Goal: Task Accomplishment & Management: Use online tool/utility

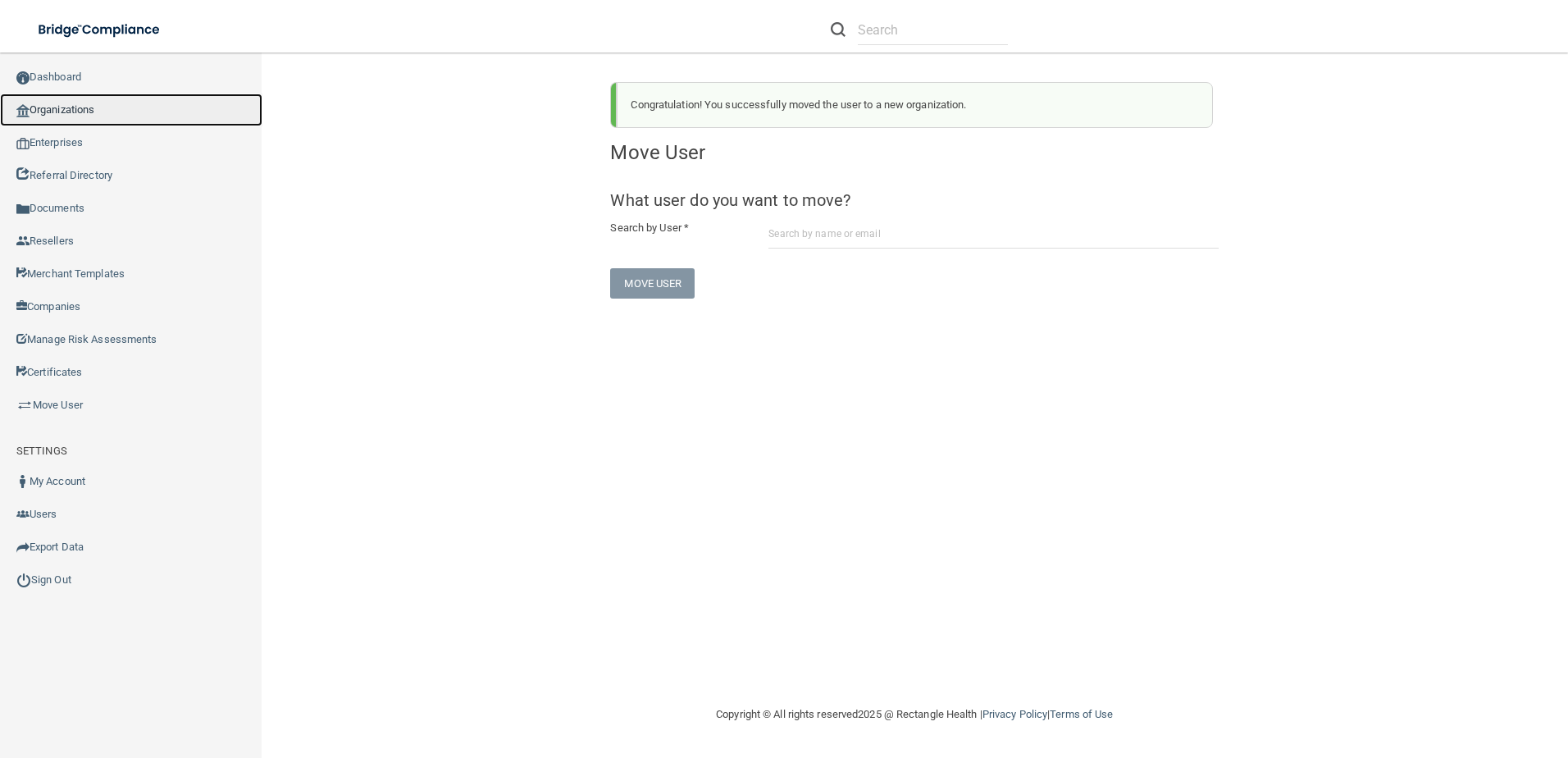
click at [58, 117] on link "Organizations" at bounding box center [131, 109] width 262 height 33
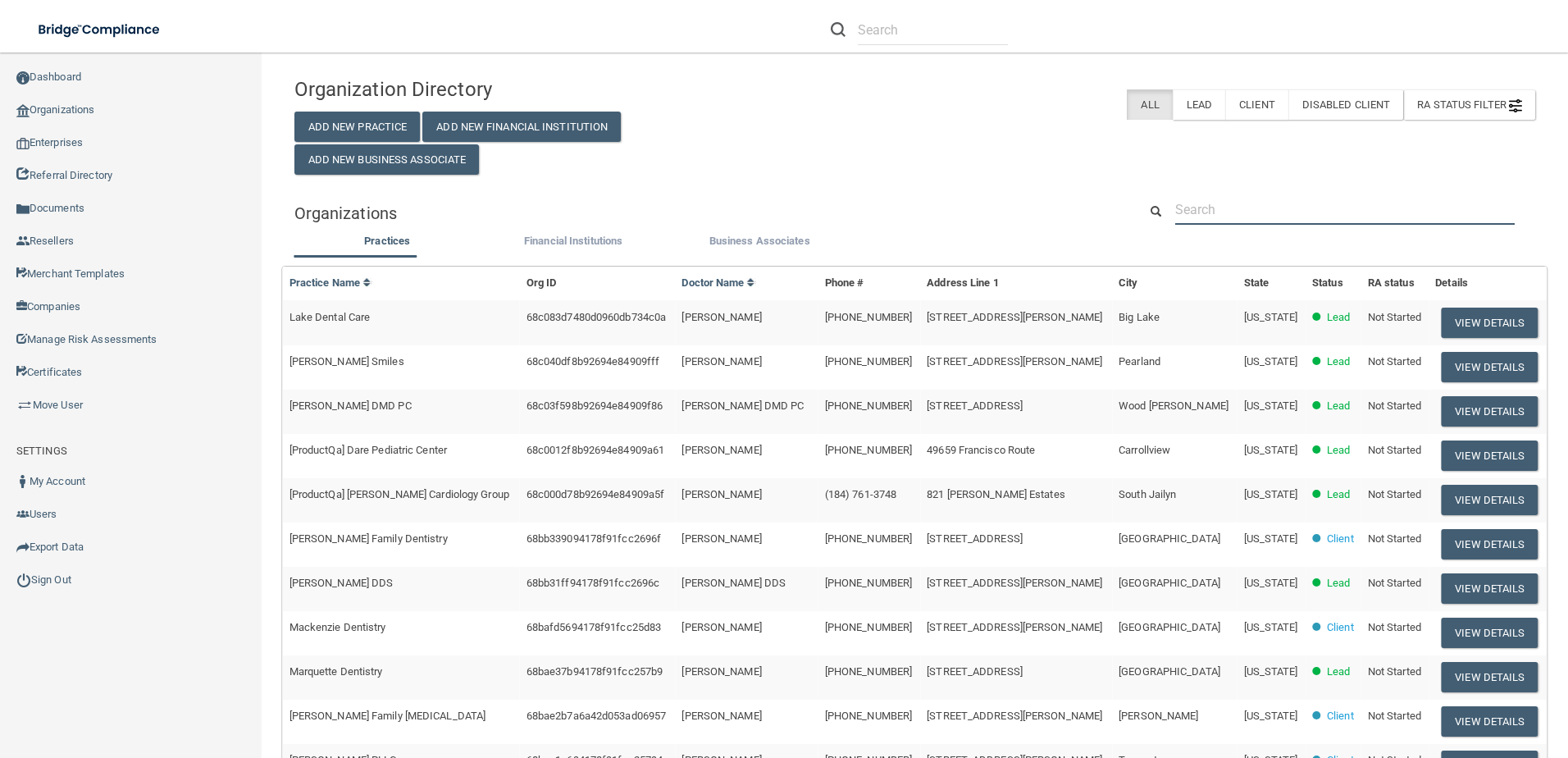
click at [1266, 198] on input "text" at bounding box center [1346, 210] width 340 height 30
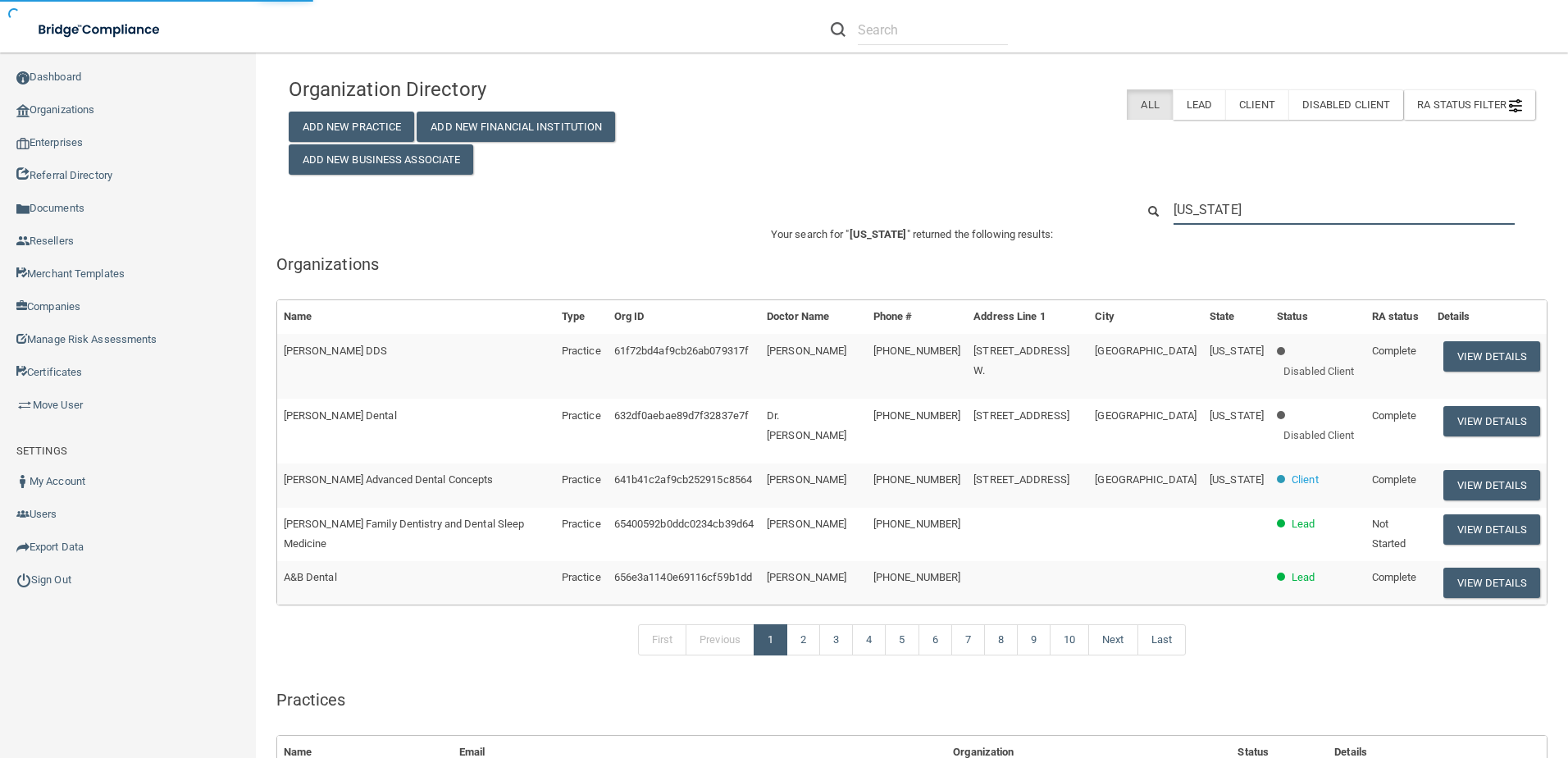
type input "[US_STATE]"
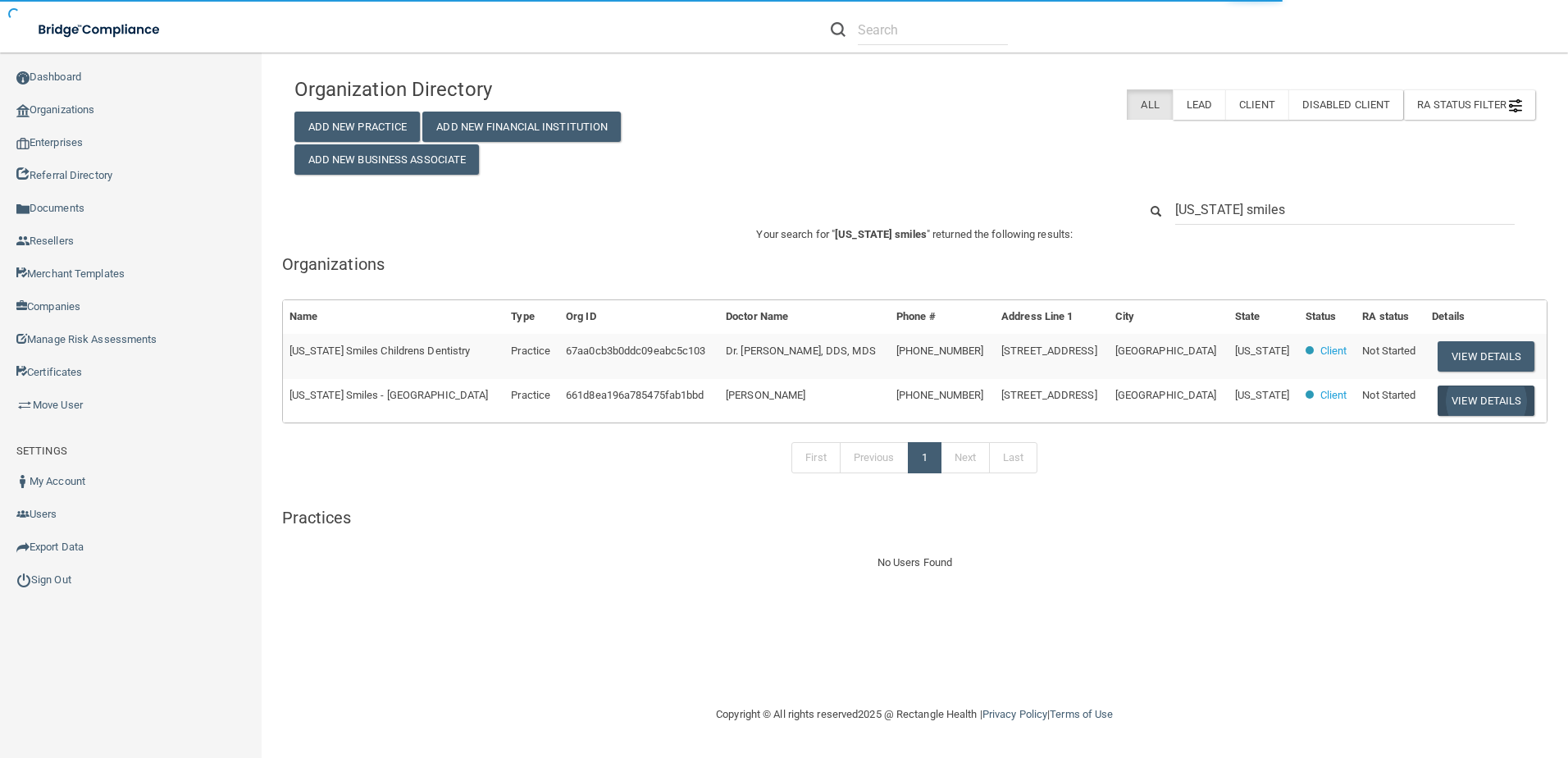
type input "[US_STATE] smiles"
click at [1467, 403] on button "View Details" at bounding box center [1486, 400] width 97 height 30
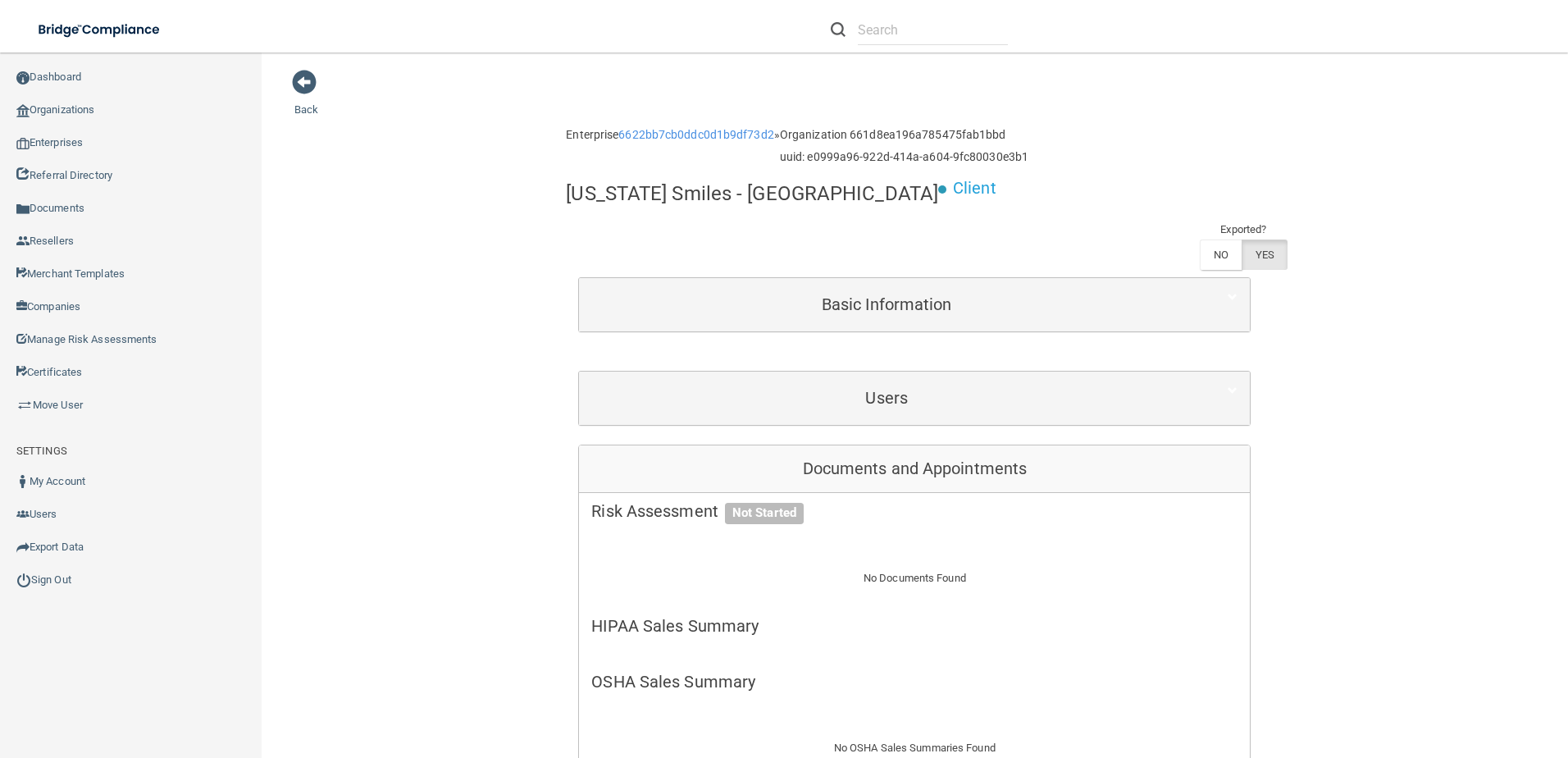
click at [921, 372] on div "Users" at bounding box center [914, 399] width 671 height 53
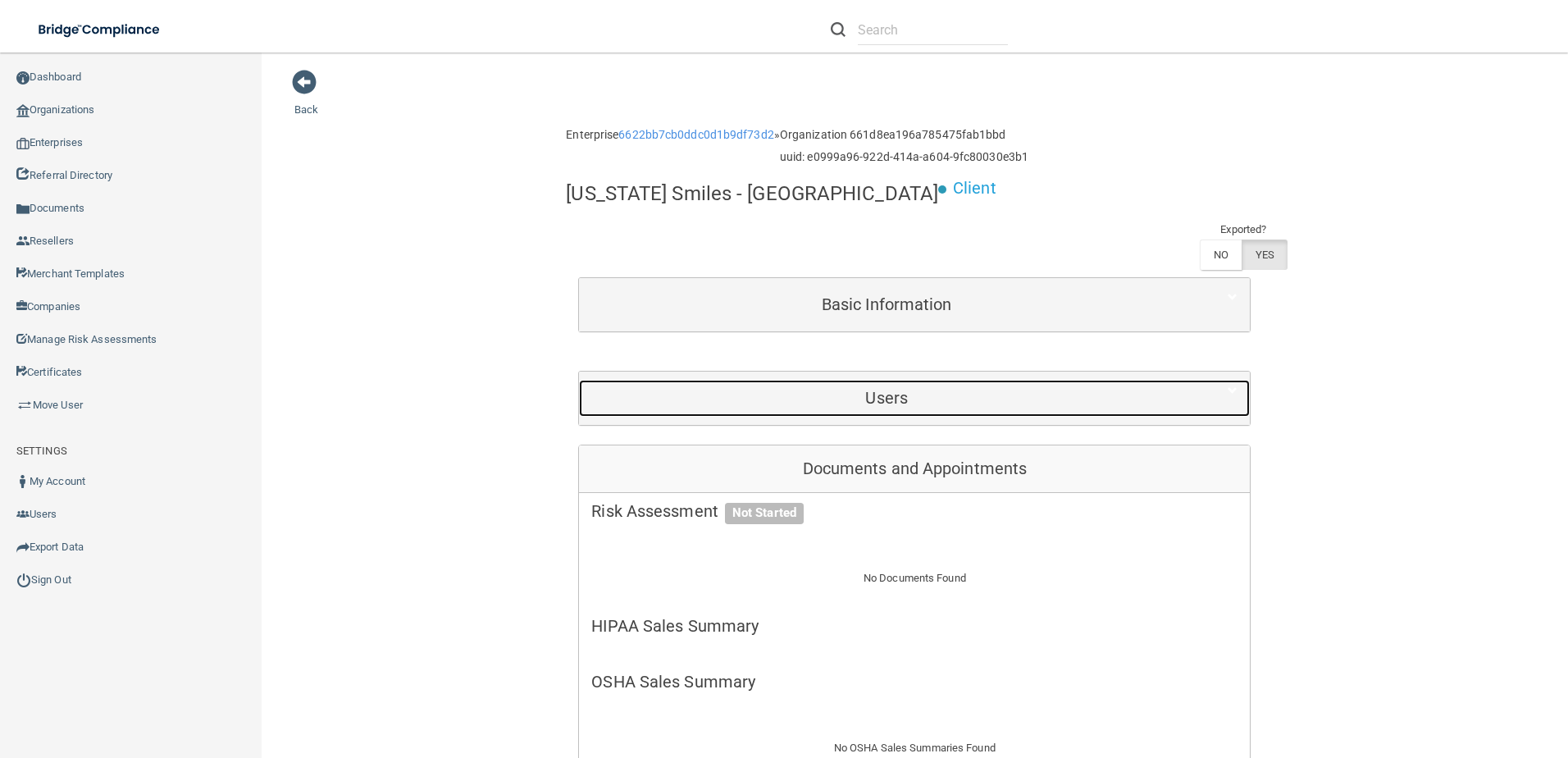
click at [932, 389] on h5 "Users" at bounding box center [887, 398] width 591 height 18
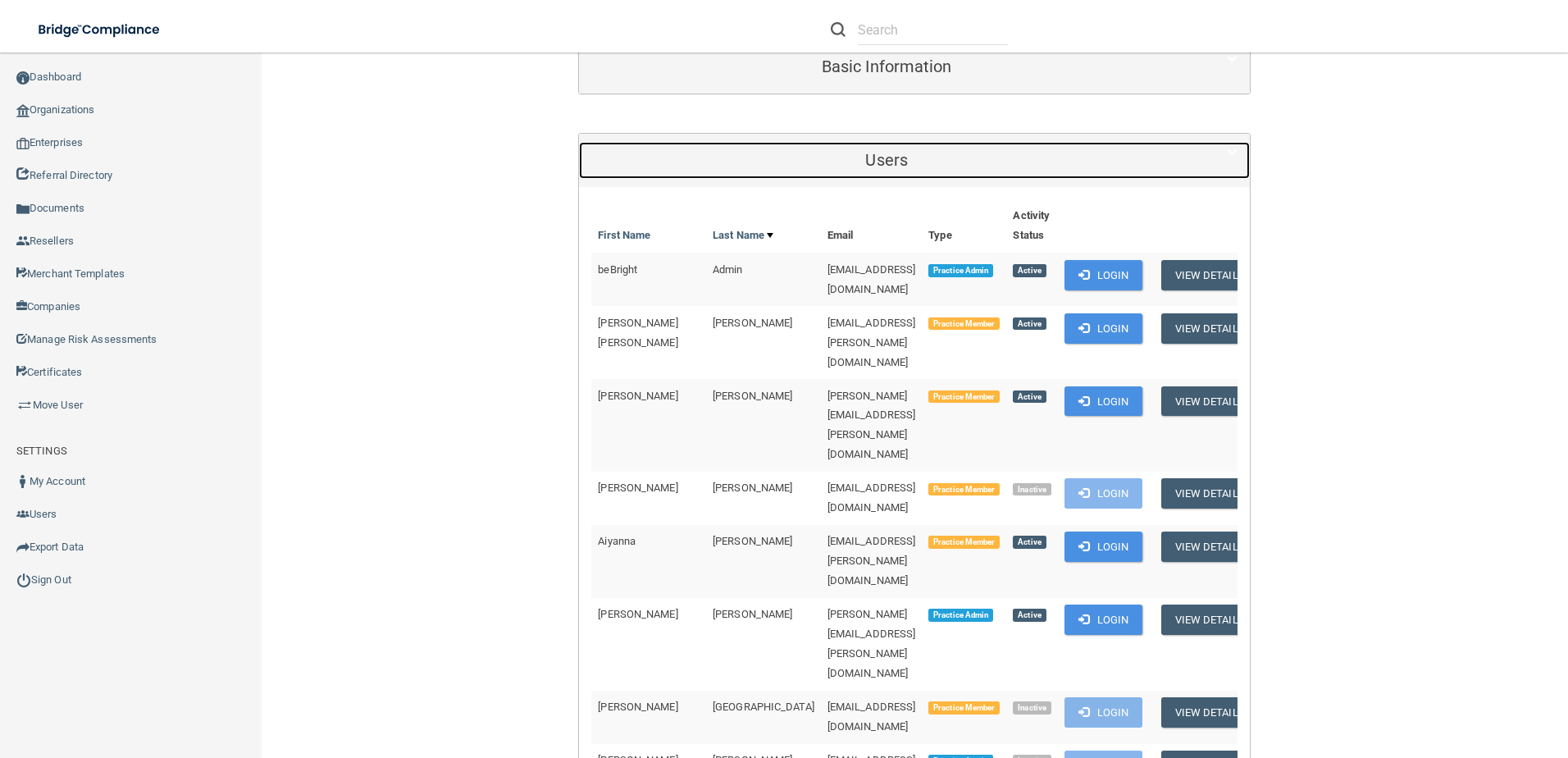
scroll to position [410, 0]
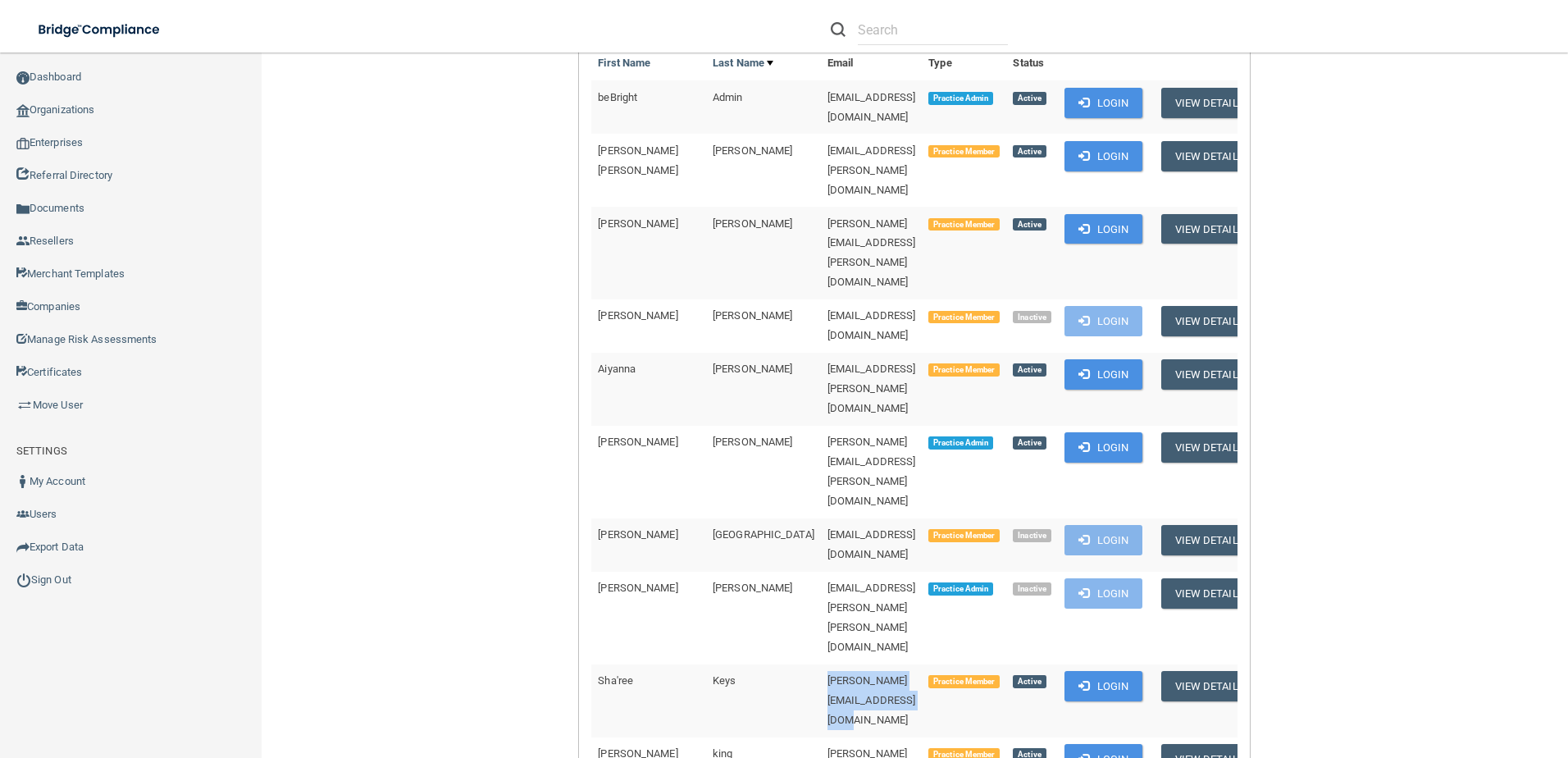
drag, startPoint x: 892, startPoint y: 409, endPoint x: 690, endPoint y: 412, distance: 202.0
click at [690, 665] on tr "Sha'ree Keys [EMAIL_ADDRESS][DOMAIN_NAME] Practice Member Active Login View Det…" at bounding box center [928, 701] width 672 height 73
drag, startPoint x: 690, startPoint y: 412, endPoint x: 744, endPoint y: 411, distance: 54.0
copy tr "[PERSON_NAME][EMAIL_ADDRESS][DOMAIN_NAME]"
click at [57, 407] on link "Move User" at bounding box center [131, 405] width 262 height 33
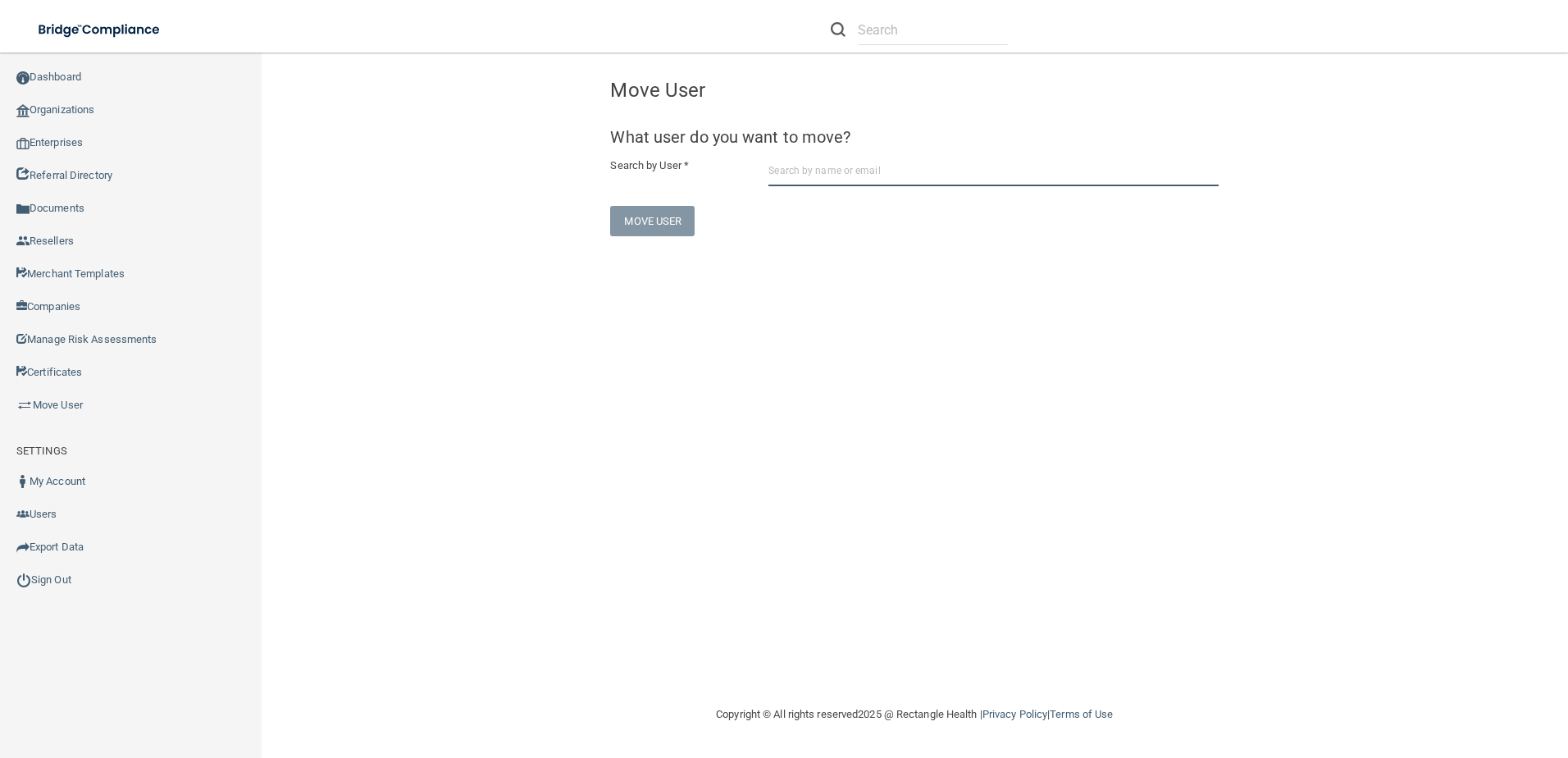
click at [1012, 176] on input "text" at bounding box center [993, 171] width 450 height 30
paste input "[PERSON_NAME][EMAIL_ADDRESS][DOMAIN_NAME]"
click at [1011, 176] on input "[PERSON_NAME][EMAIL_ADDRESS][DOMAIN_NAME]" at bounding box center [993, 171] width 450 height 30
click at [974, 175] on input "[PERSON_NAME][EMAIL_ADDRESS][DOMAIN_NAME]" at bounding box center [993, 171] width 450 height 30
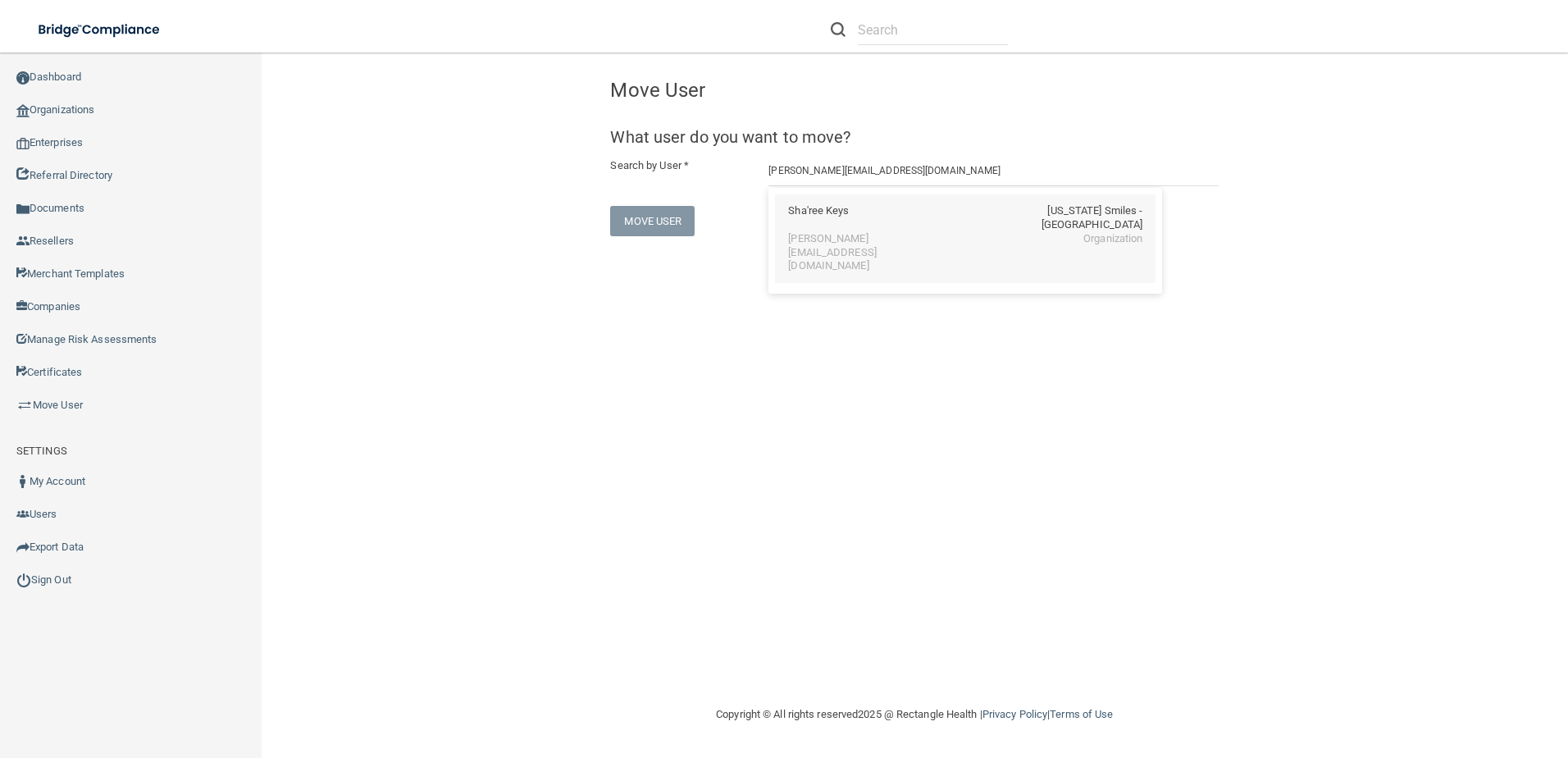
click at [915, 222] on div "Sha'ree Keys [US_STATE] Smiles - [GEOGRAPHIC_DATA]" at bounding box center [965, 218] width 354 height 28
type input "Sha'ree Keys"
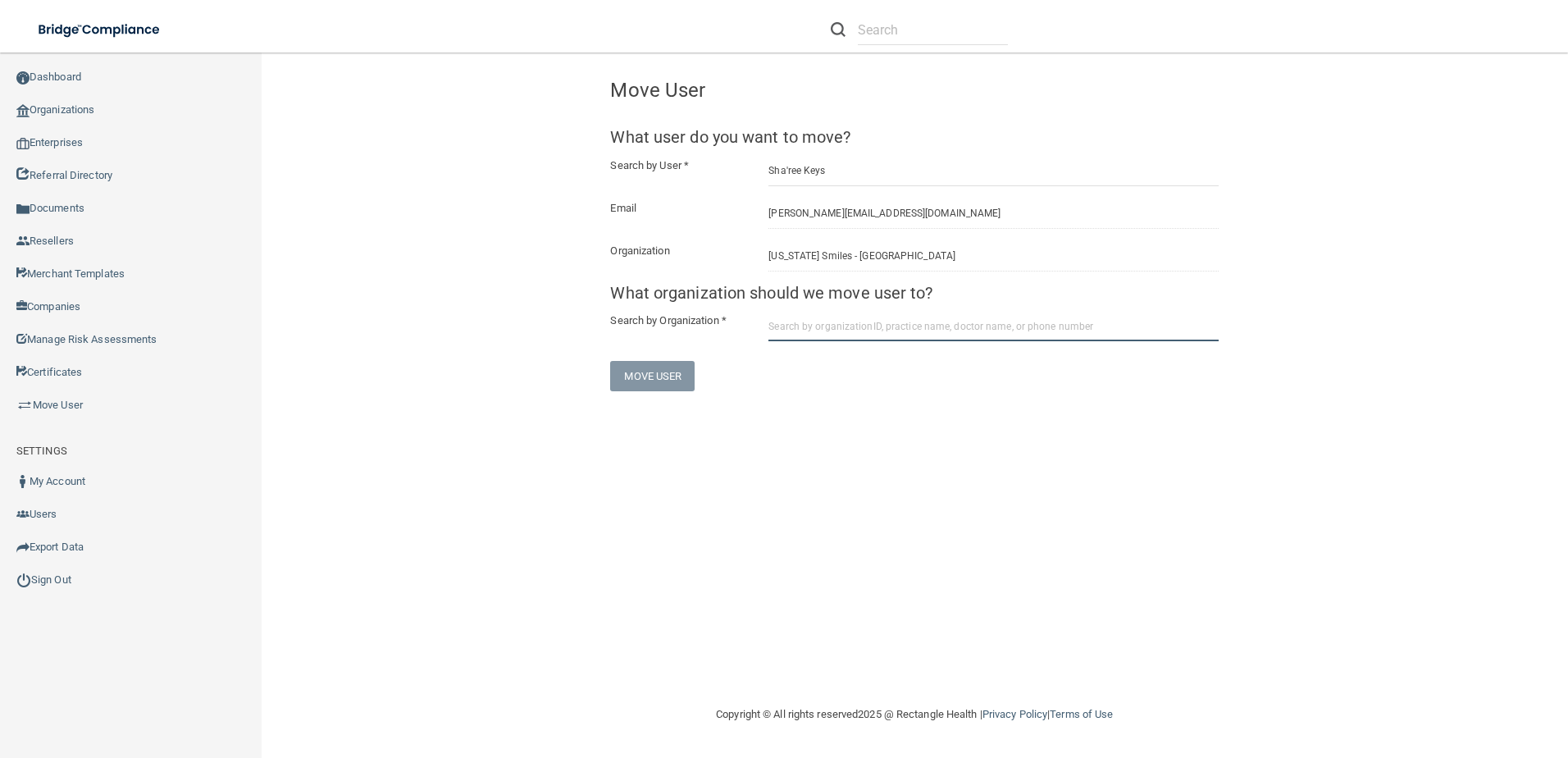
click at [839, 333] on input "text" at bounding box center [993, 327] width 450 height 30
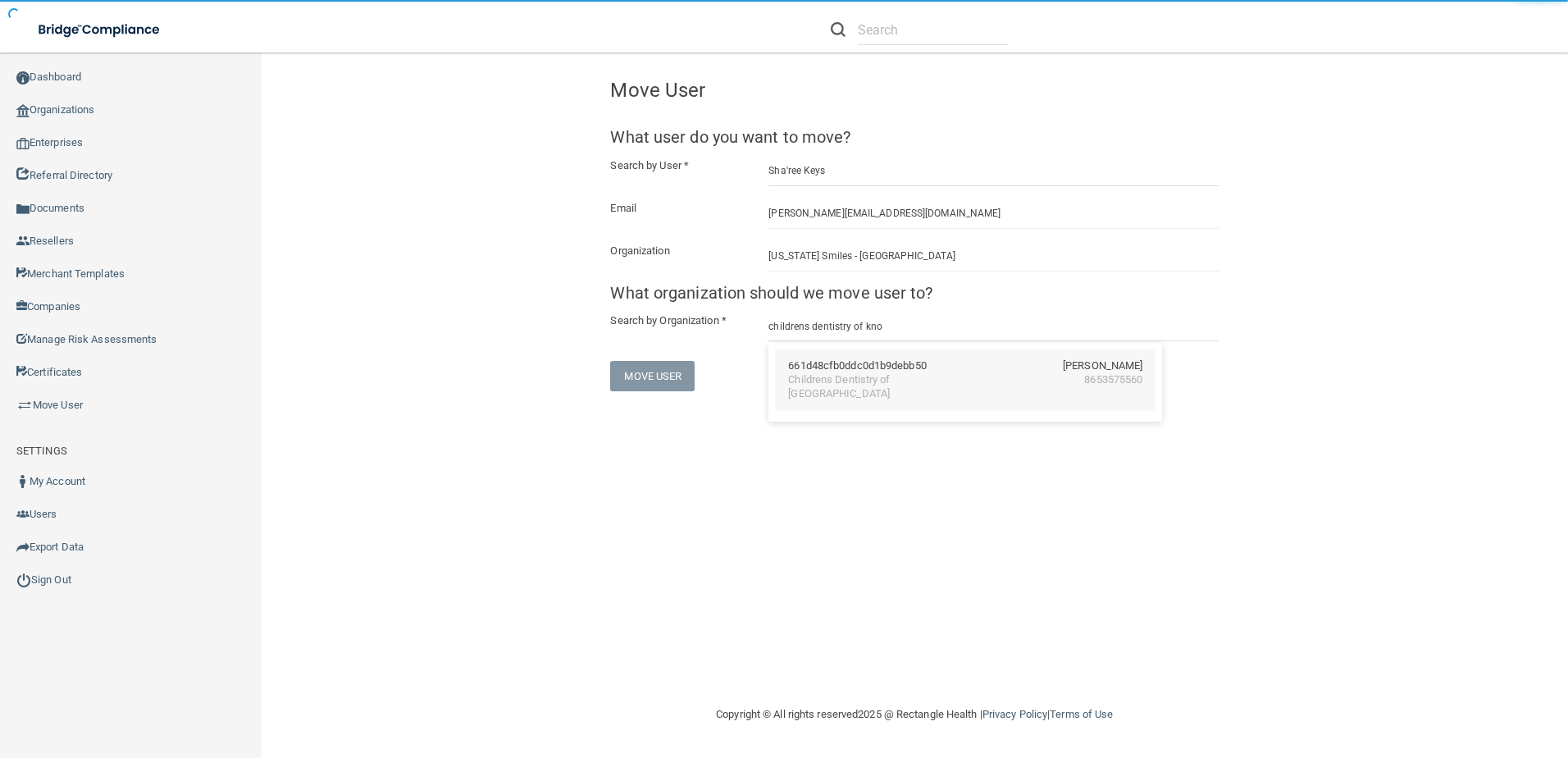
click at [944, 375] on div "Childrens Dentistry of [GEOGRAPHIC_DATA] 8653575560" at bounding box center [965, 387] width 354 height 28
type input "Childrens Dentistry of [GEOGRAPHIC_DATA]"
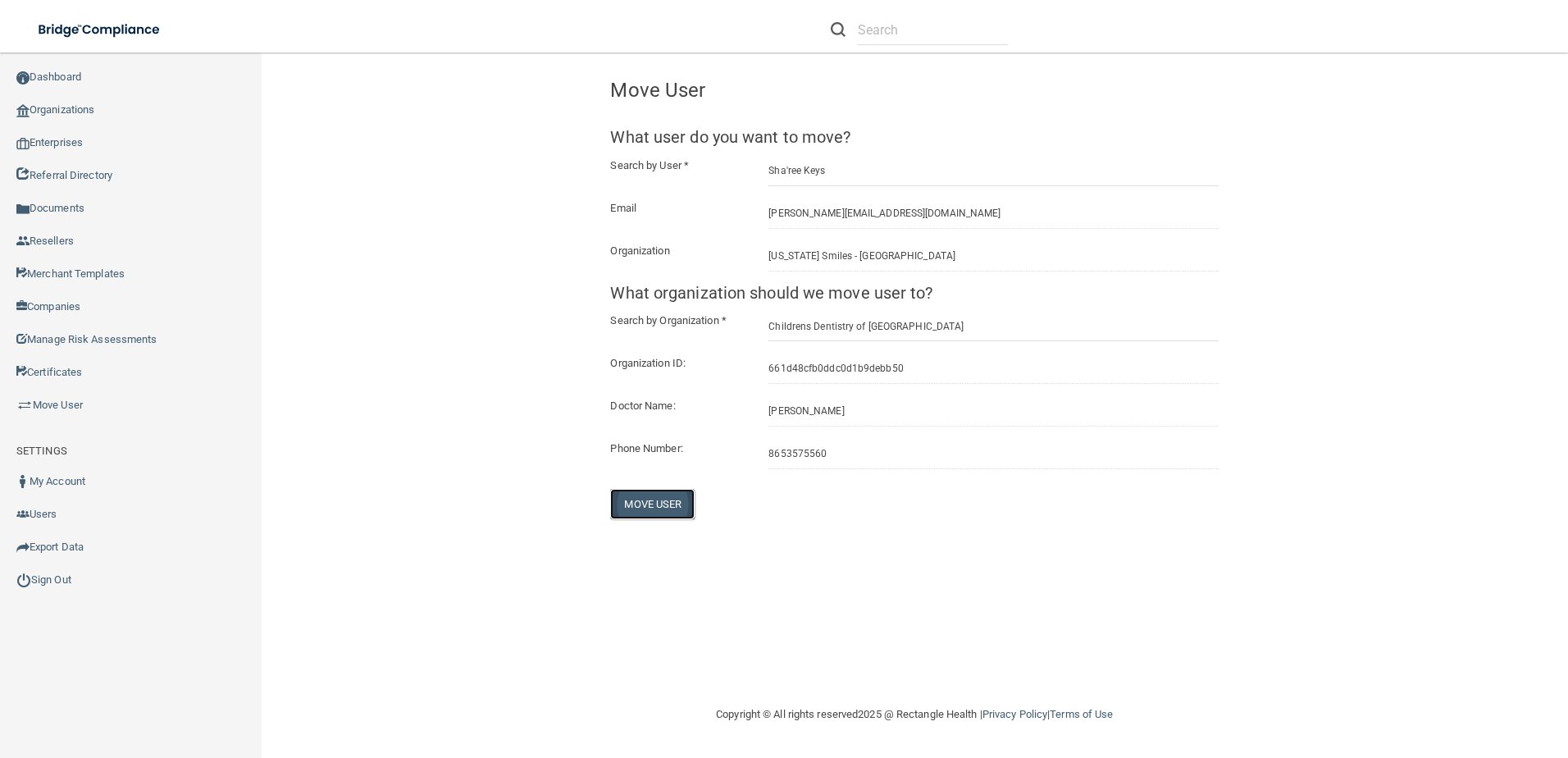
click at [667, 504] on button "Move User" at bounding box center [652, 504] width 84 height 30
